Goal: Information Seeking & Learning: Learn about a topic

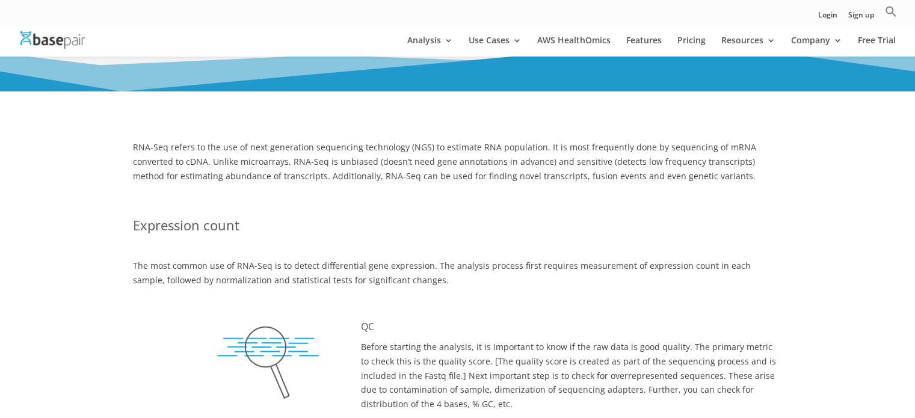
scroll to position [241, 0]
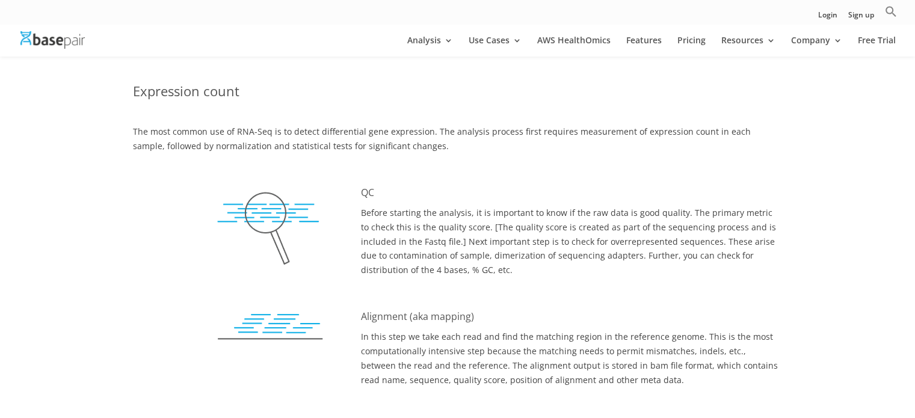
click at [289, 149] on div "The most common use of RNA-Seq is to detect differential gene expression. The a…" at bounding box center [458, 139] width 650 height 29
click at [765, 212] on div "QC Before starting the analysis, it is important to know if the raw data is goo…" at bounding box center [571, 231] width 421 height 91
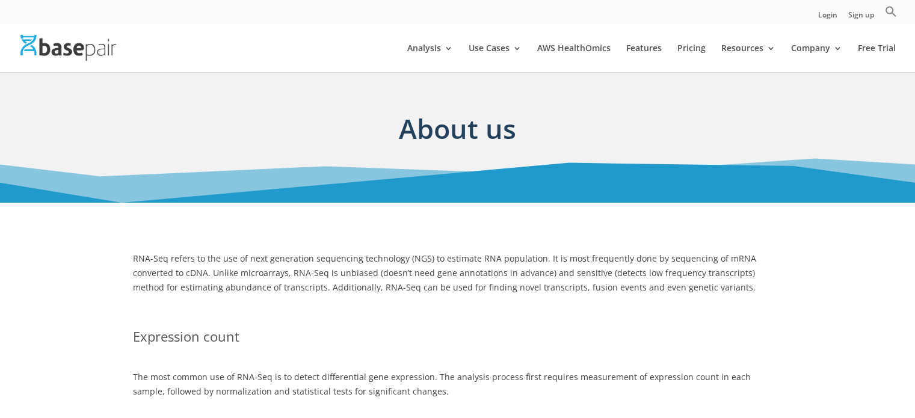
scroll to position [0, 0]
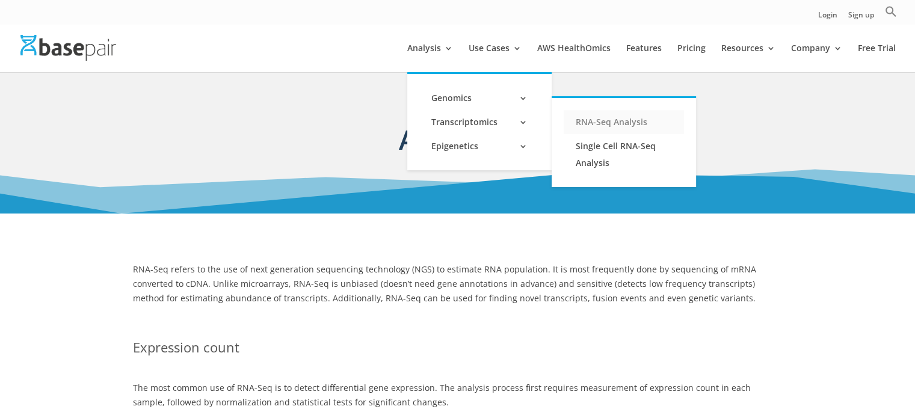
click at [616, 122] on link "RNA-Seq Analysis" at bounding box center [624, 122] width 120 height 24
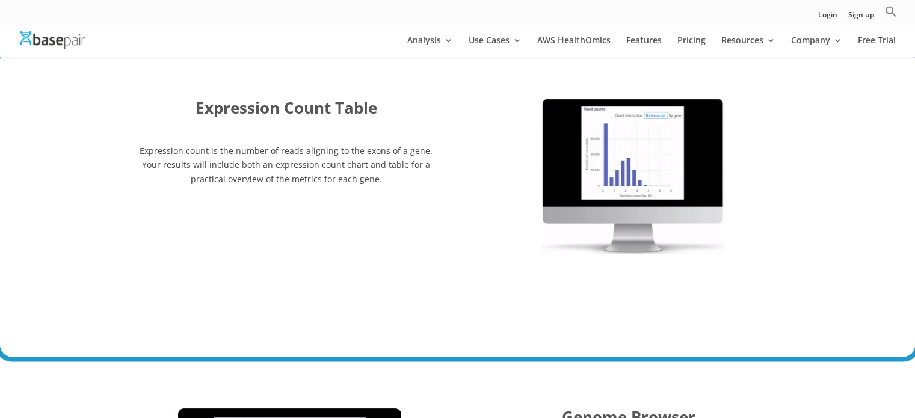
scroll to position [1986, 0]
